Goal: Task Accomplishment & Management: Manage account settings

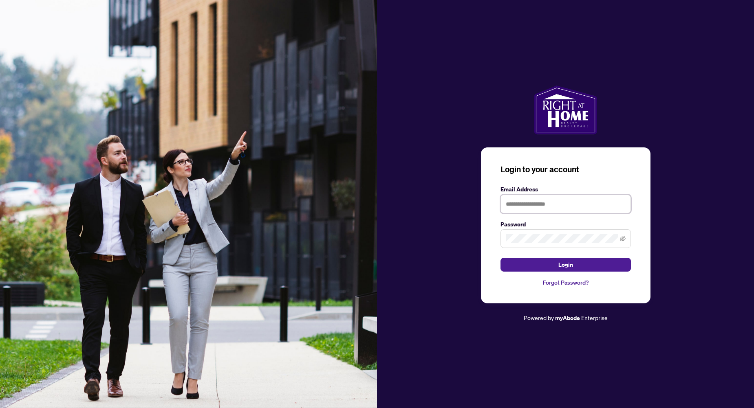
type input "**********"
click at [522, 265] on button "Login" at bounding box center [566, 265] width 130 height 14
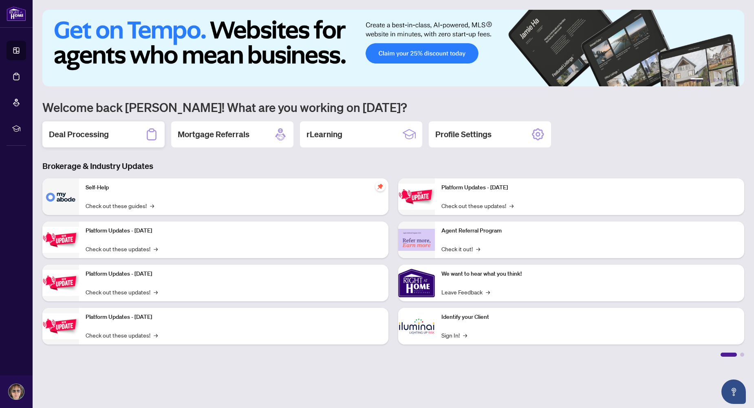
click at [93, 131] on h2 "Deal Processing" at bounding box center [79, 134] width 60 height 11
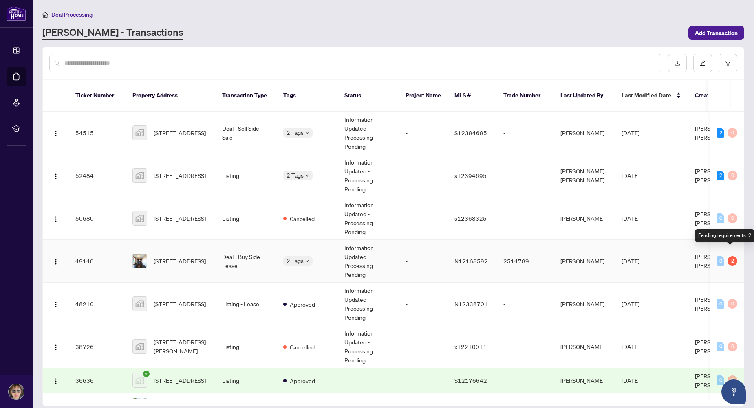
click at [731, 256] on div "2" at bounding box center [733, 261] width 10 height 10
click at [730, 256] on div "2" at bounding box center [733, 261] width 10 height 10
click at [728, 256] on div "2" at bounding box center [733, 261] width 10 height 10
click at [634, 258] on span "[DATE]" at bounding box center [631, 261] width 18 height 7
